Goal: Find specific page/section: Find specific page/section

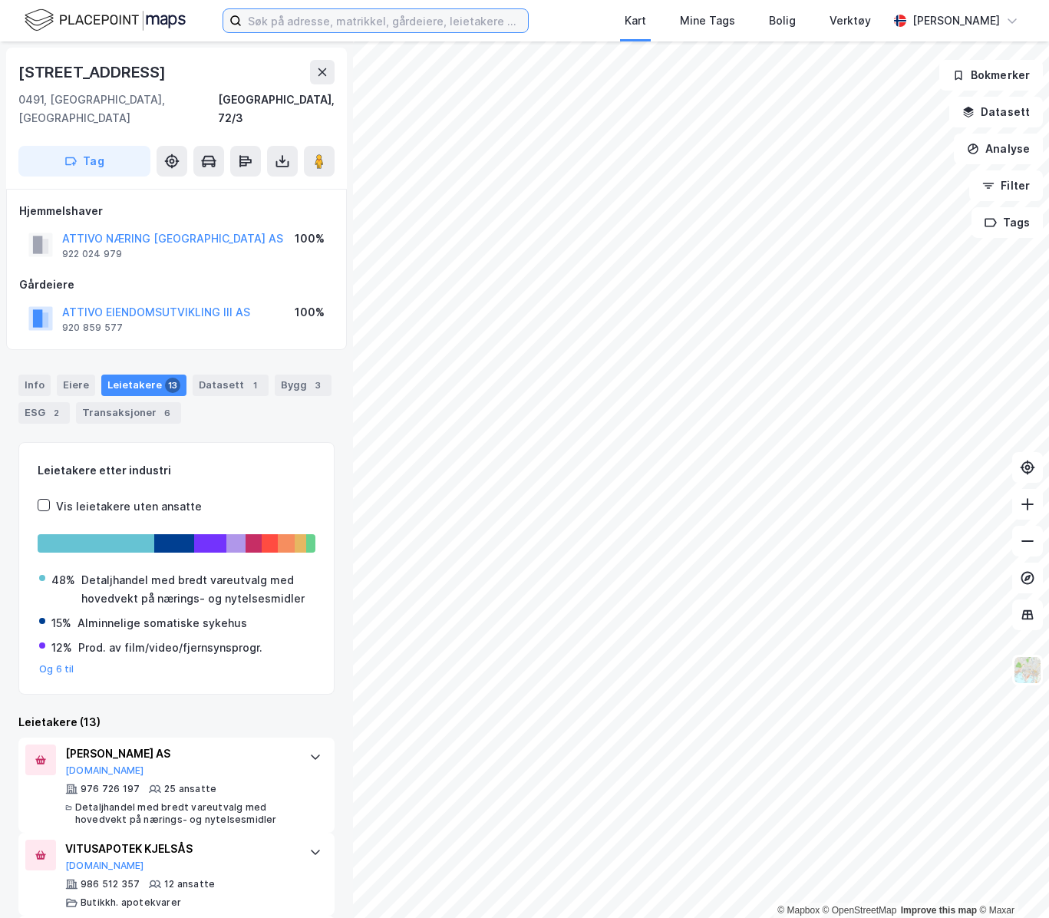
click at [310, 17] on input at bounding box center [385, 20] width 286 height 23
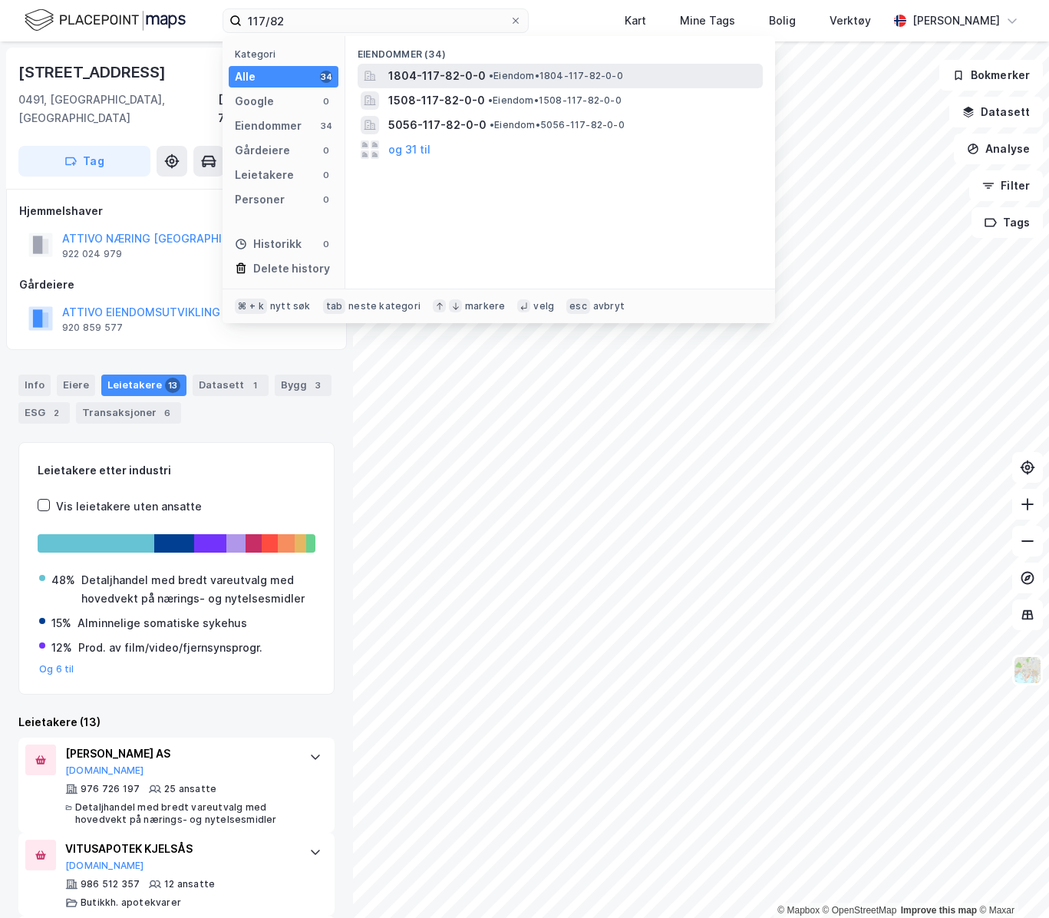
click at [454, 75] on span "1804-117-82-0-0" at bounding box center [436, 76] width 97 height 18
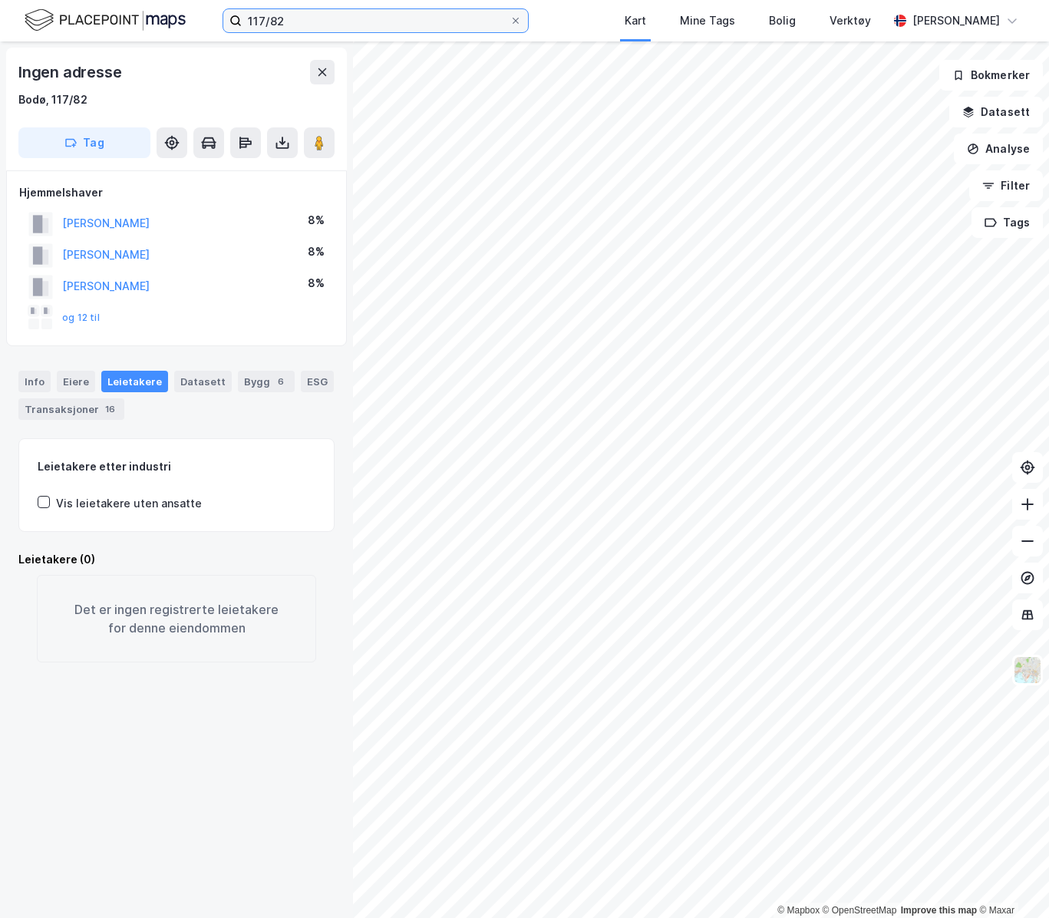
click at [300, 27] on input "117/82" at bounding box center [376, 20] width 268 height 23
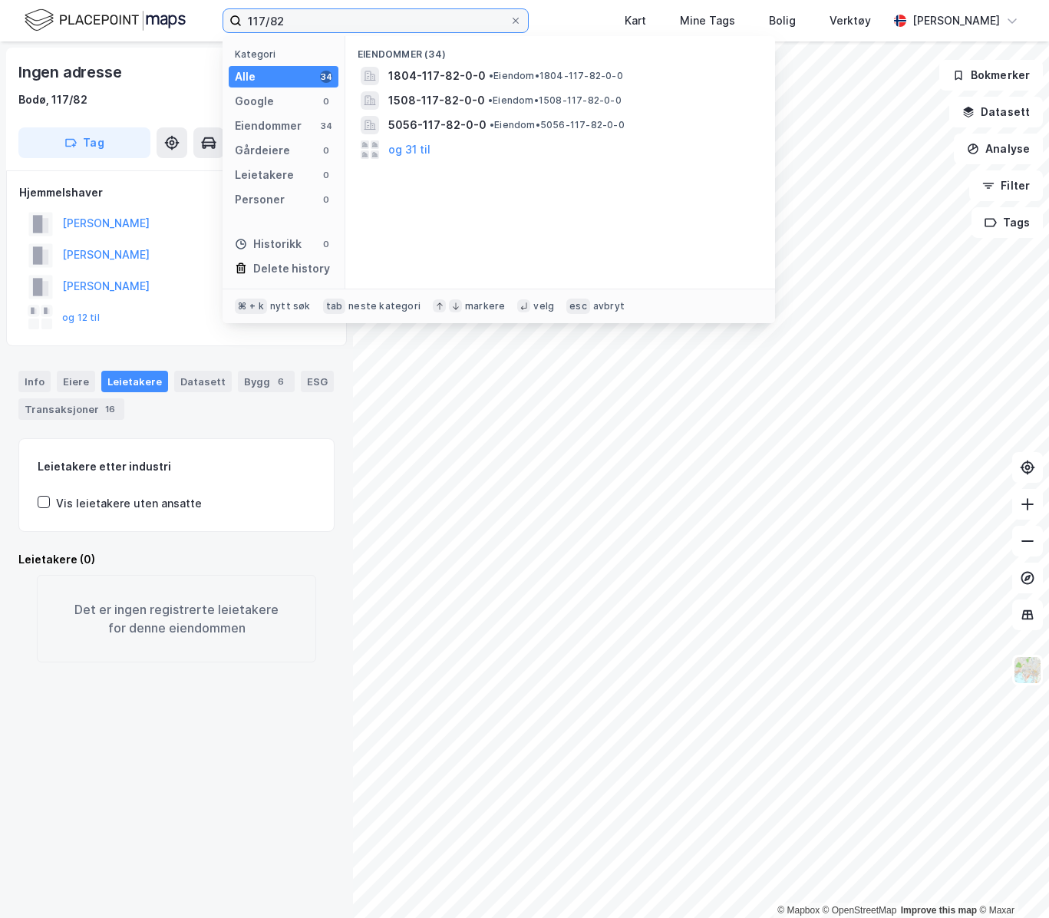
click at [247, 21] on input "117/82" at bounding box center [376, 20] width 268 height 23
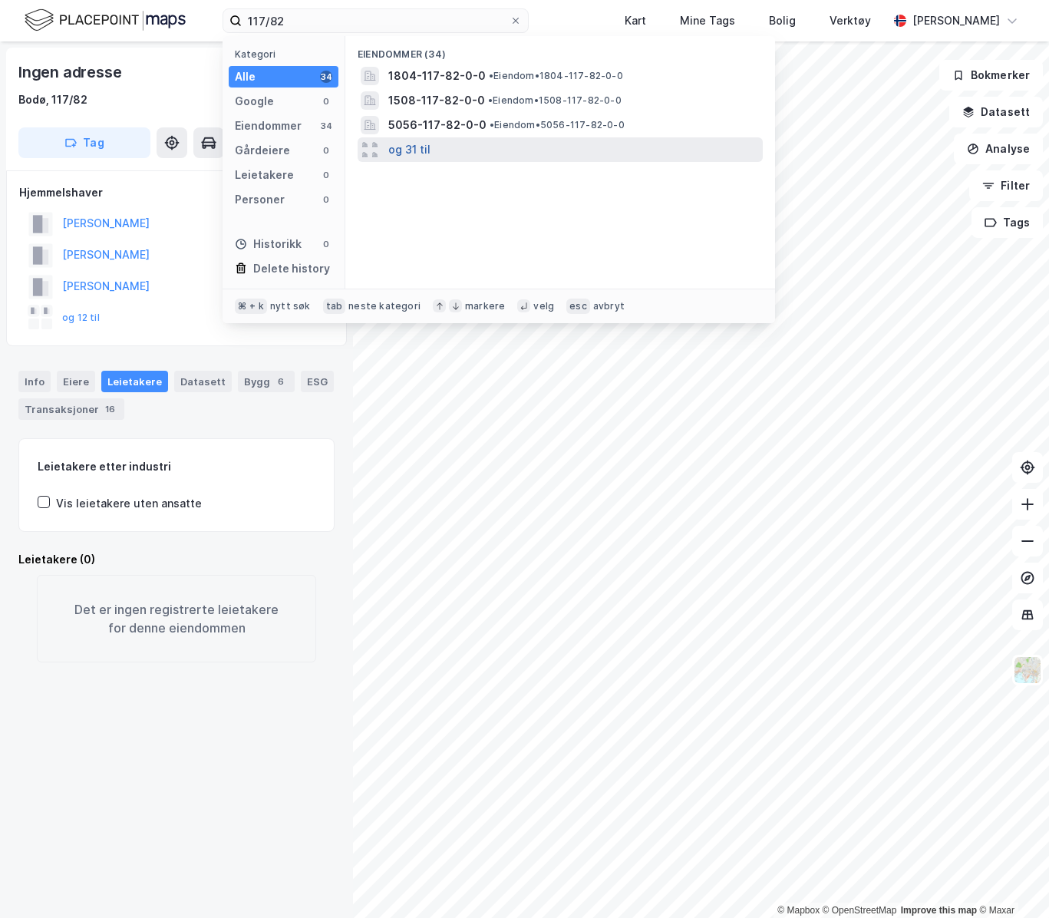
click at [423, 154] on button "og 31 til" at bounding box center [409, 149] width 42 height 18
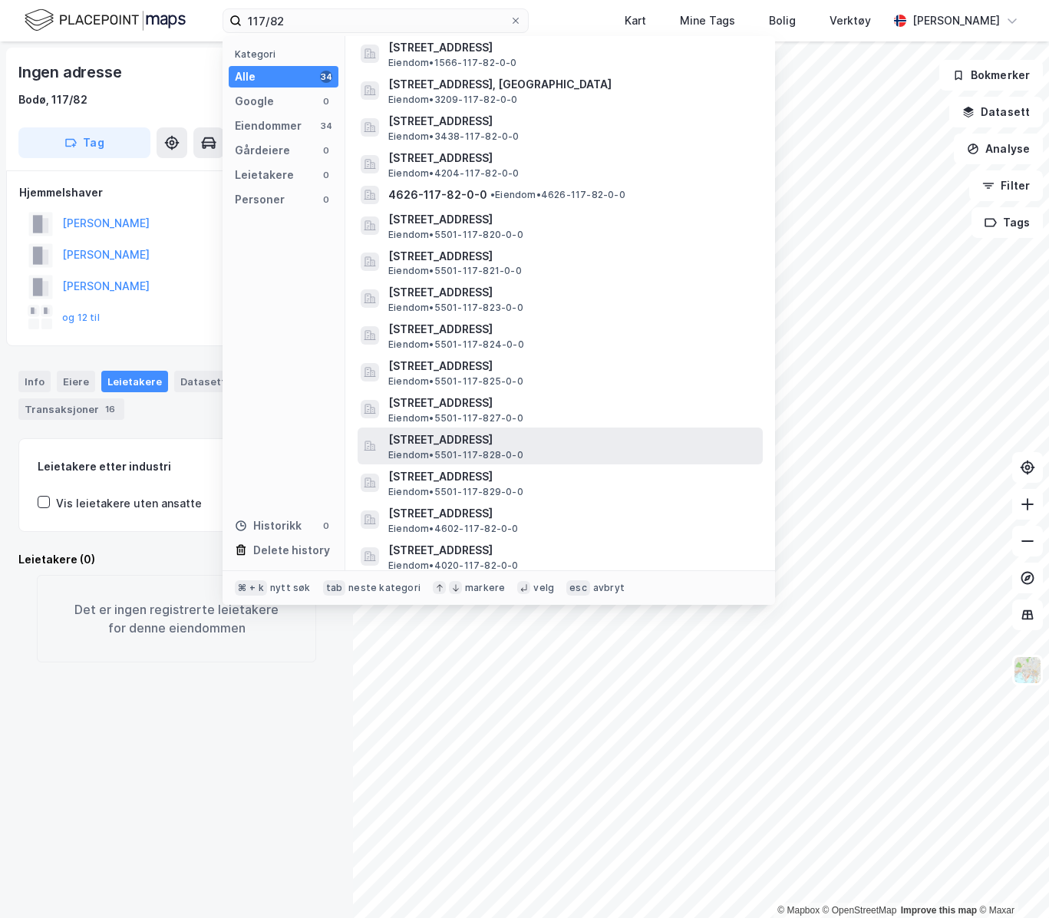
scroll to position [597, 0]
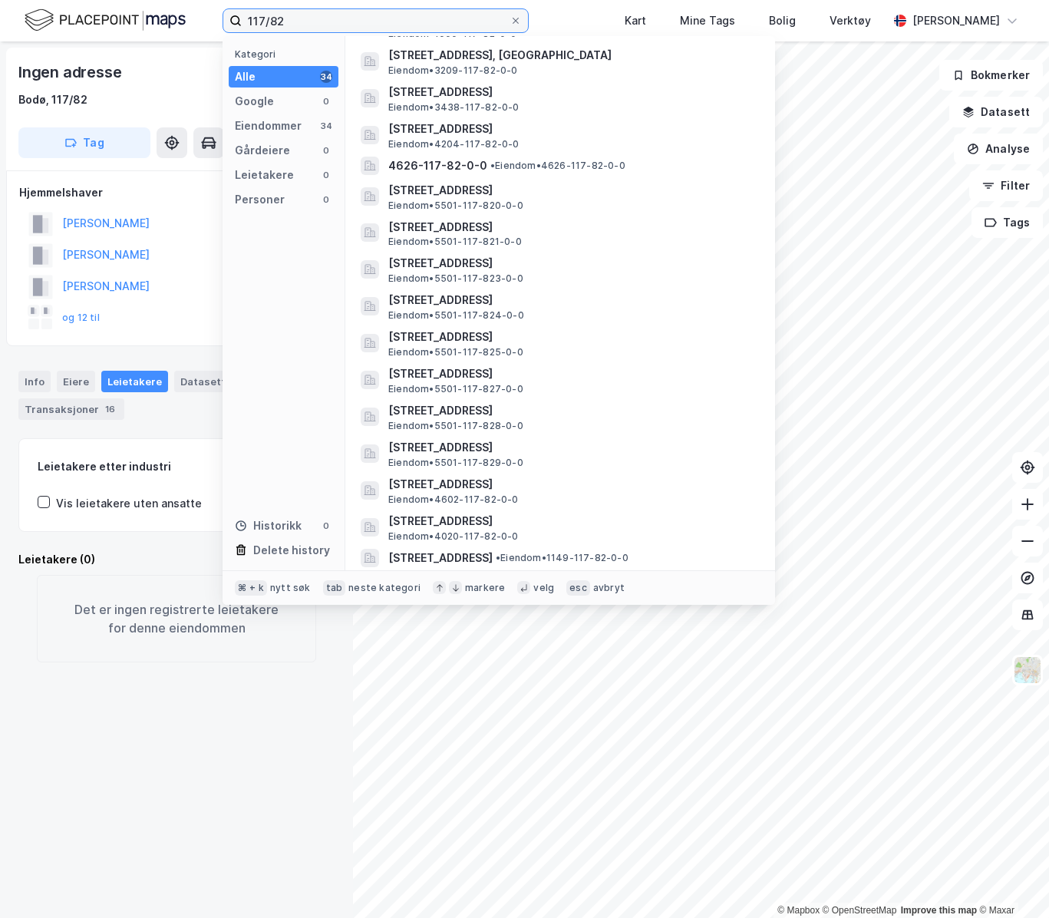
click at [248, 18] on input "117/82" at bounding box center [376, 20] width 268 height 23
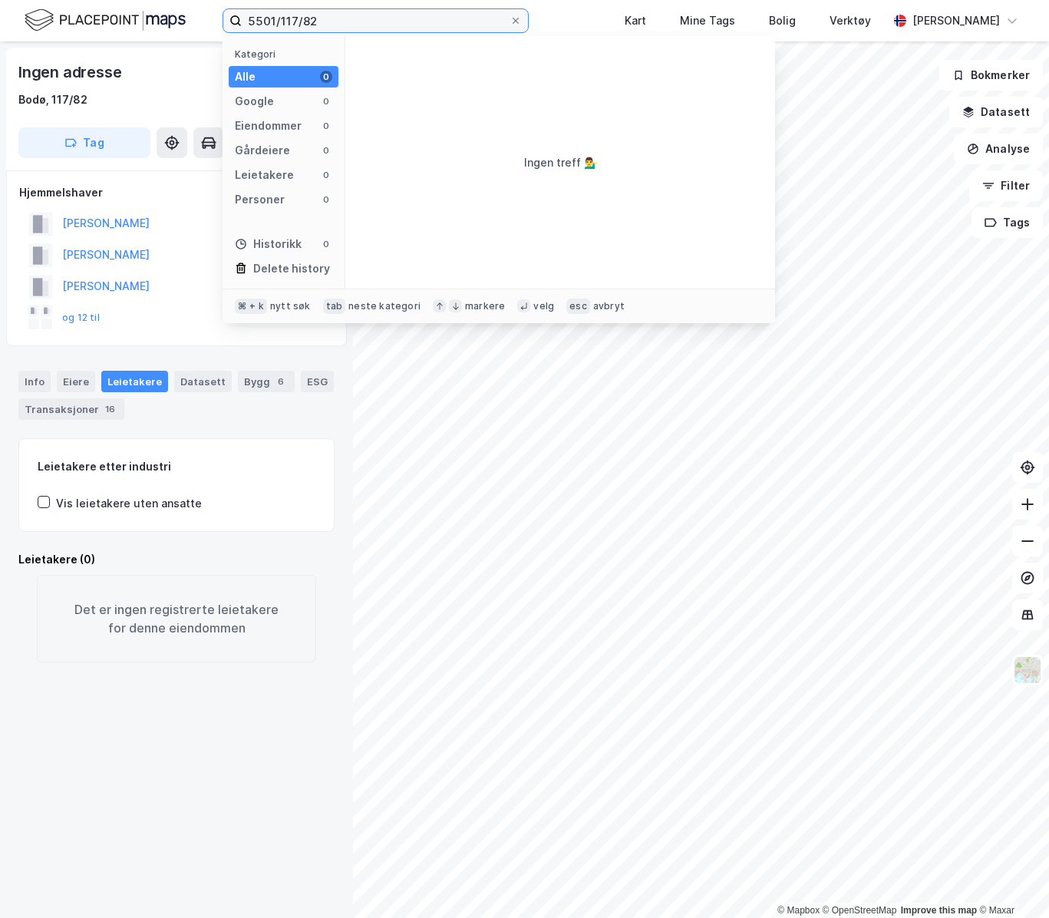
type input "5501/117/82"
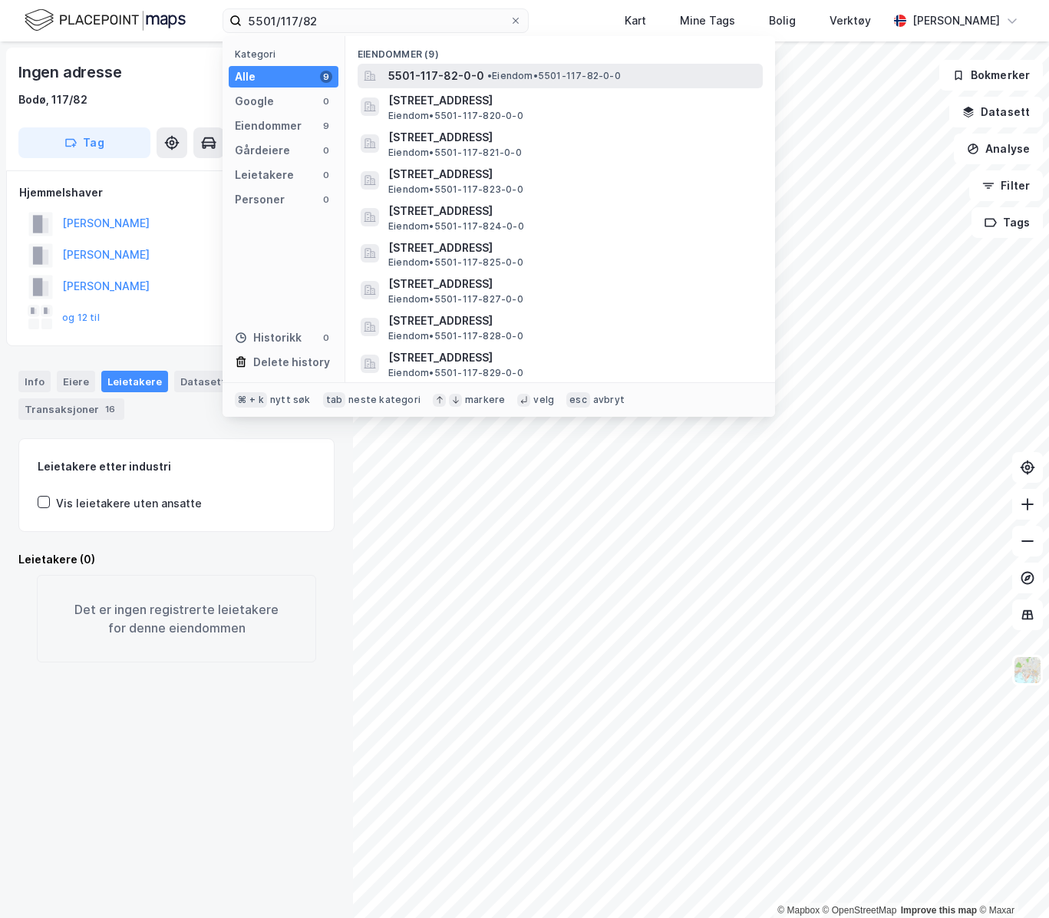
click at [458, 67] on span "5501-117-82-0-0" at bounding box center [436, 76] width 96 height 18
